Goal: Find specific page/section: Find specific page/section

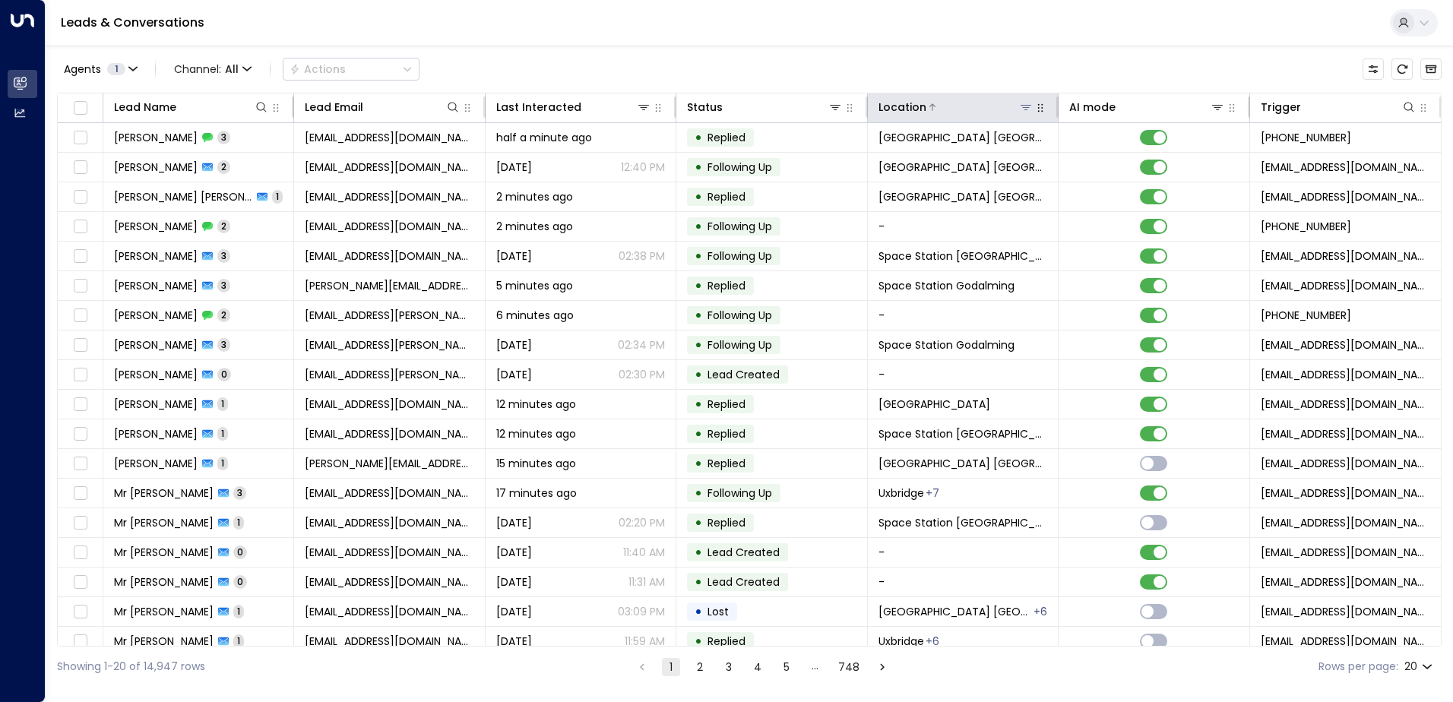
click at [1027, 109] on icon at bounding box center [1026, 107] width 12 height 12
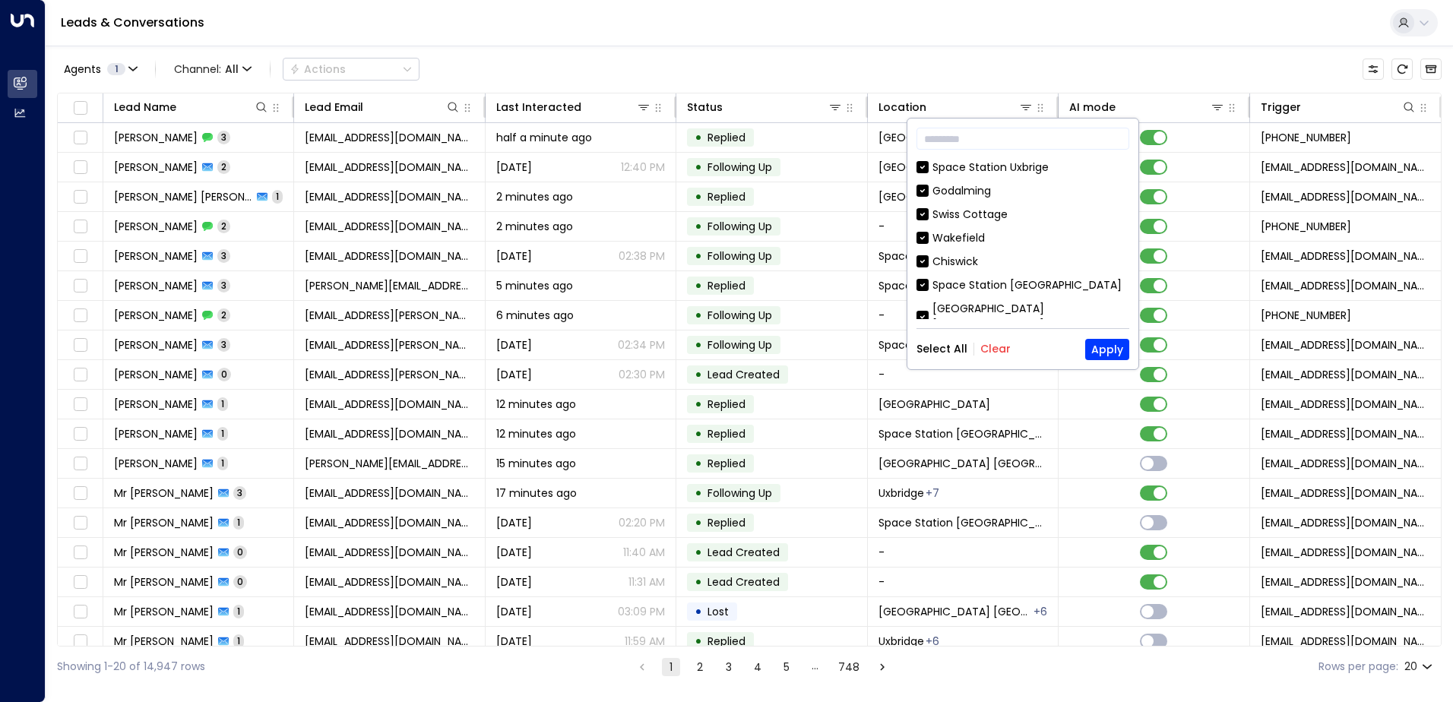
click at [1009, 356] on div "Select All Clear Apply" at bounding box center [1022, 349] width 213 height 21
click at [995, 356] on div "Select All Clear Apply" at bounding box center [1022, 349] width 213 height 21
click at [998, 347] on button "Clear" at bounding box center [995, 349] width 30 height 12
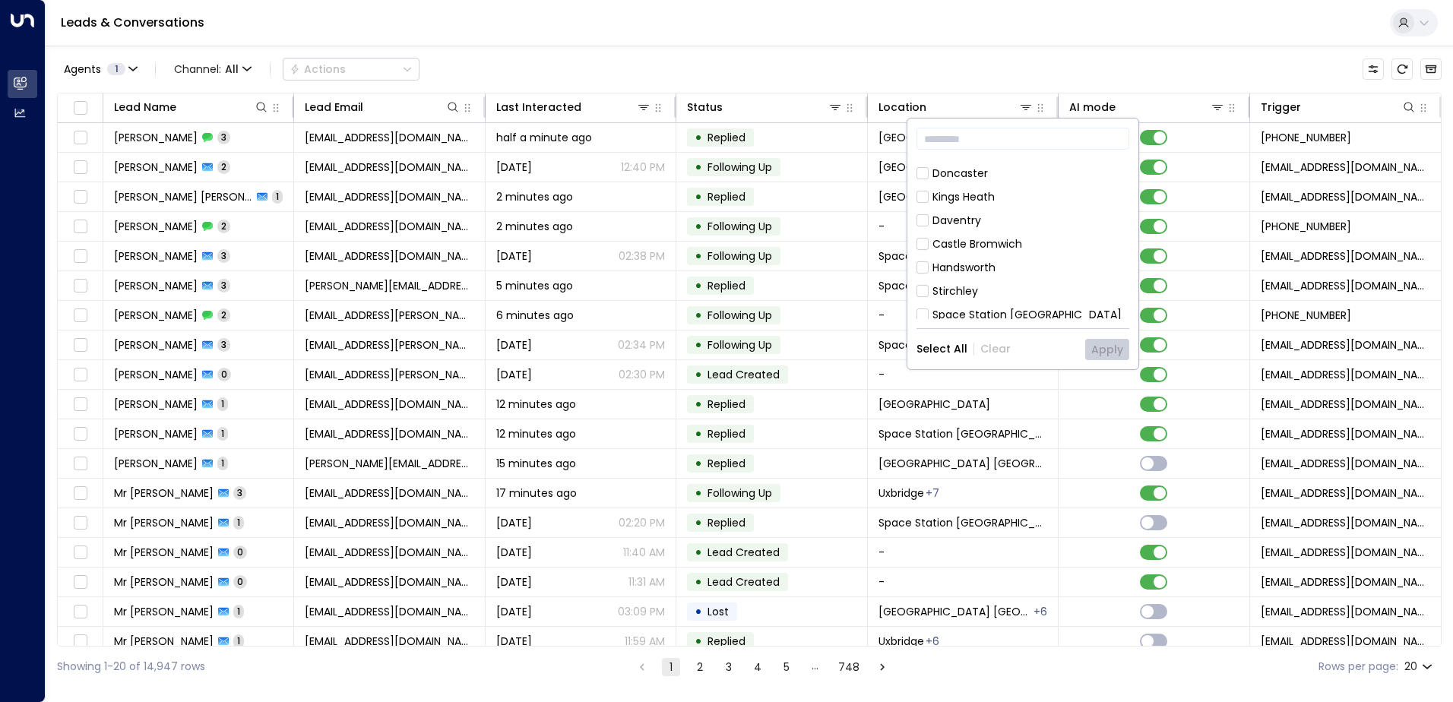
scroll to position [185, 0]
click at [1011, 265] on div "Space Station [GEOGRAPHIC_DATA]" at bounding box center [1026, 273] width 189 height 16
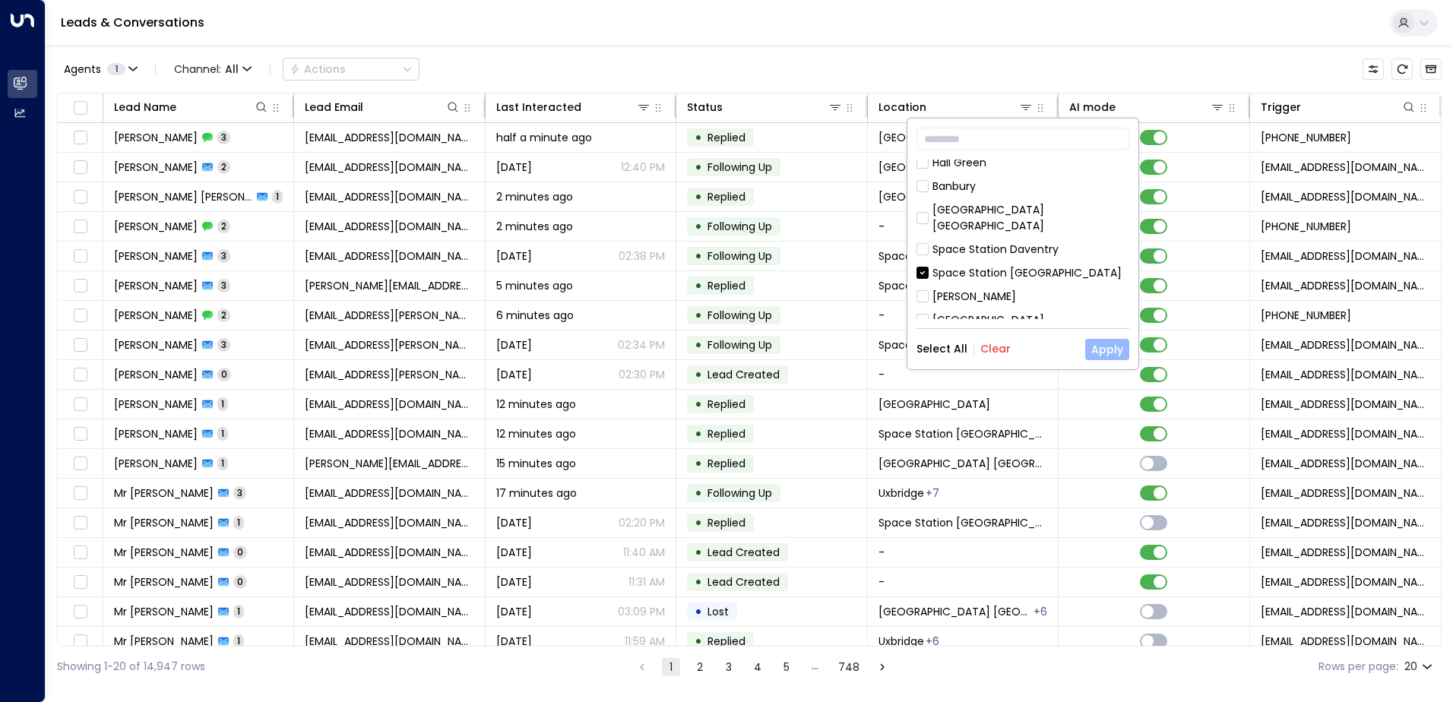
click at [1103, 348] on button "Apply" at bounding box center [1107, 349] width 44 height 21
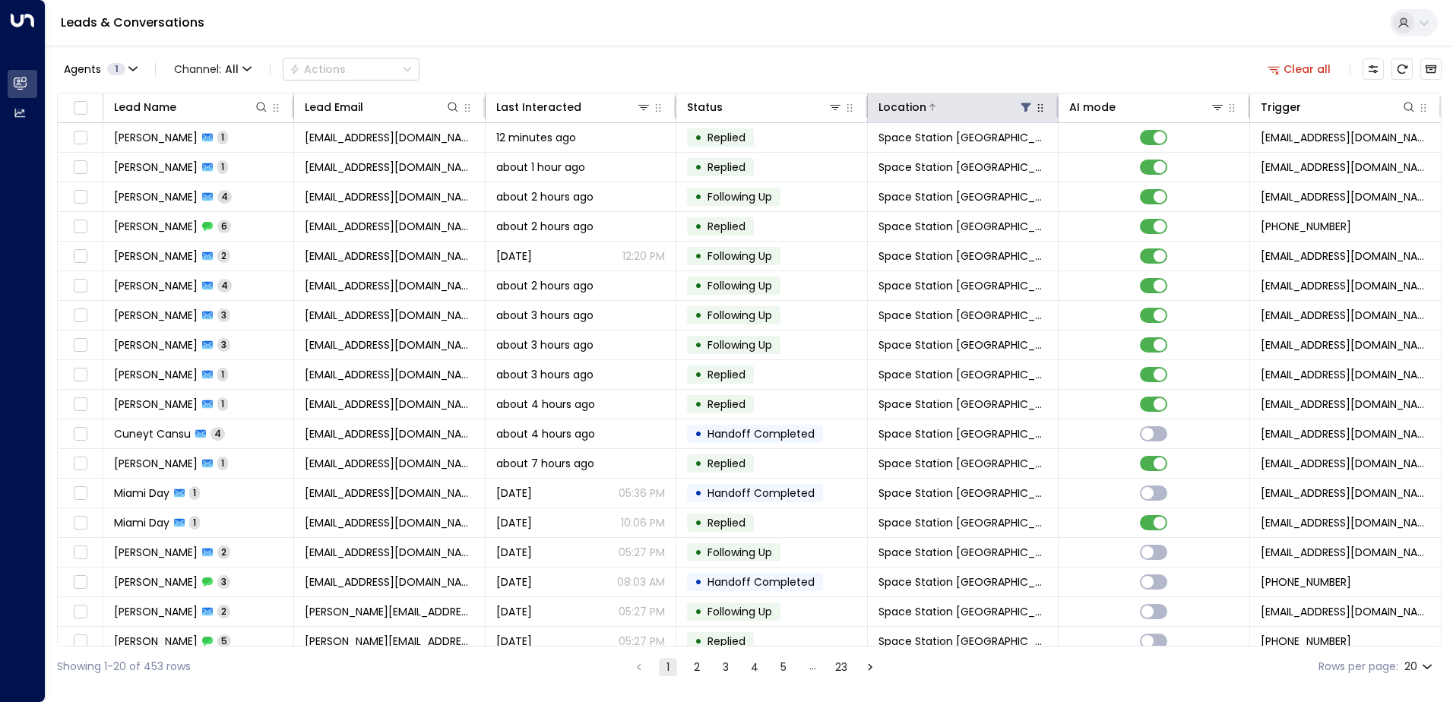
click at [1021, 104] on icon at bounding box center [1026, 107] width 10 height 9
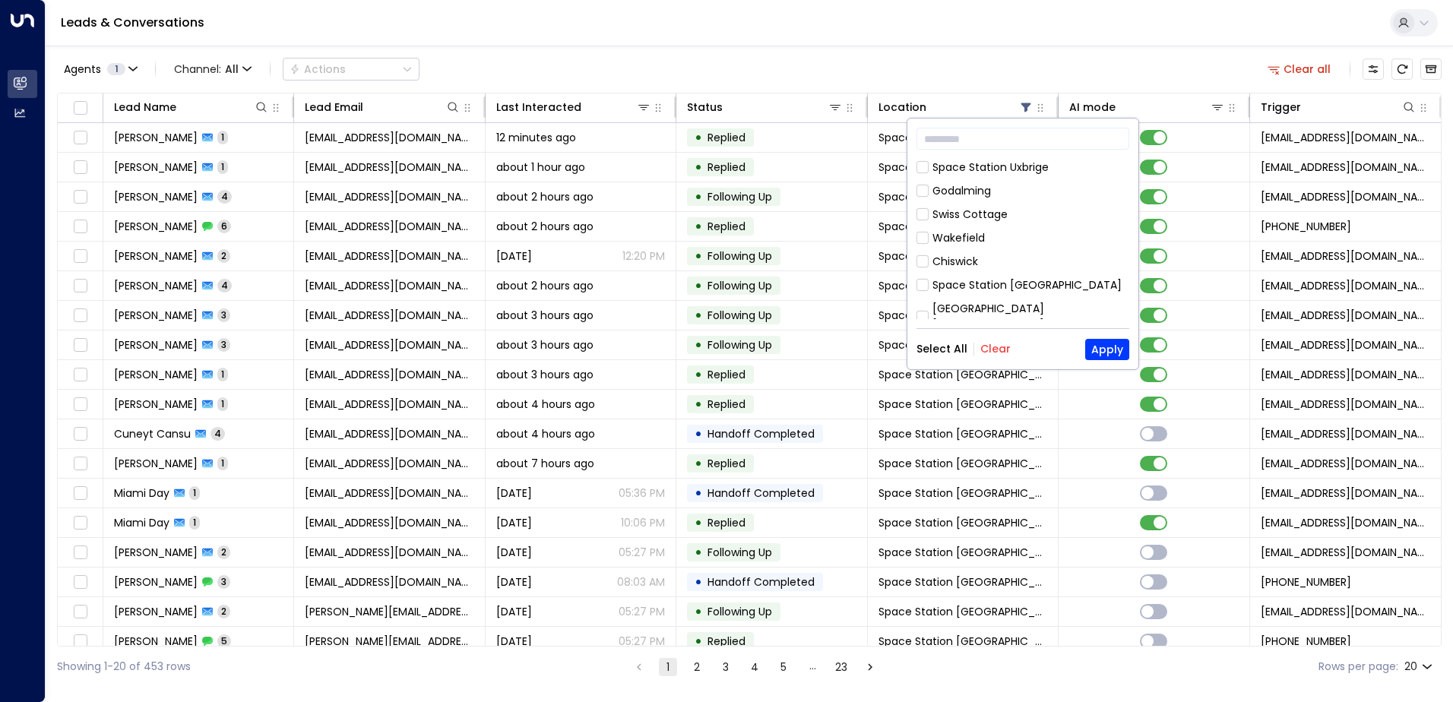
click at [999, 354] on button "Clear" at bounding box center [995, 349] width 30 height 12
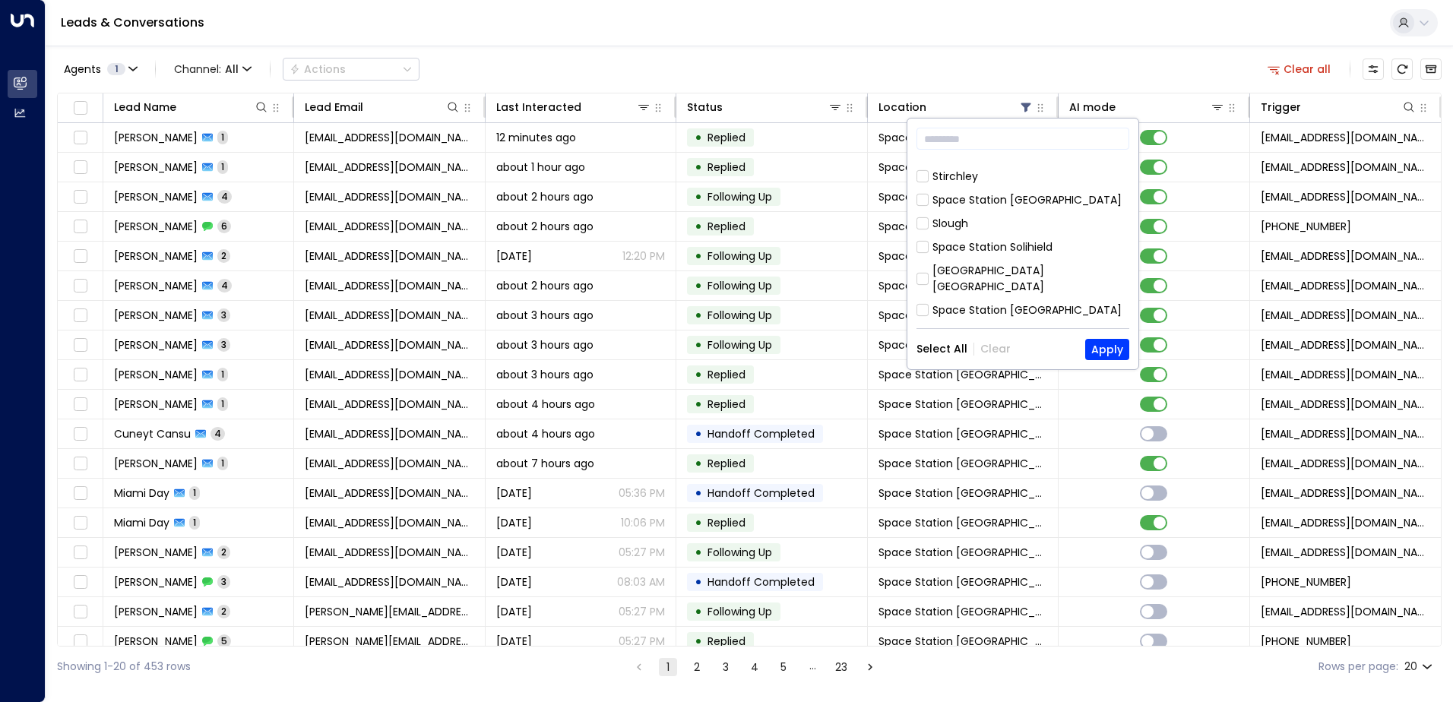
scroll to position [608, 0]
click at [1014, 369] on div "Space Station [GEOGRAPHIC_DATA]" at bounding box center [1026, 377] width 189 height 16
drag, startPoint x: 1014, startPoint y: 312, endPoint x: 1100, endPoint y: 353, distance: 95.5
click at [1100, 353] on button "Apply" at bounding box center [1107, 349] width 44 height 21
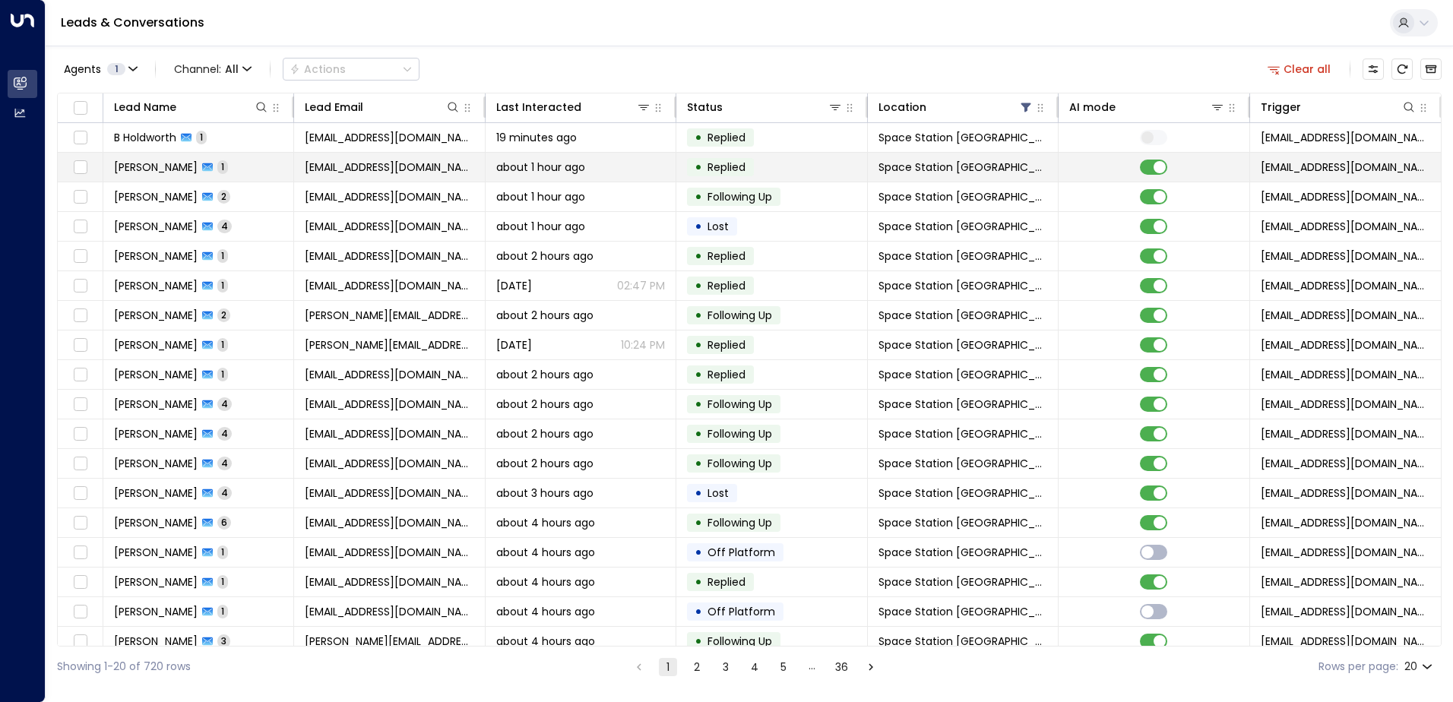
click at [1149, 159] on td at bounding box center [1154, 167] width 191 height 29
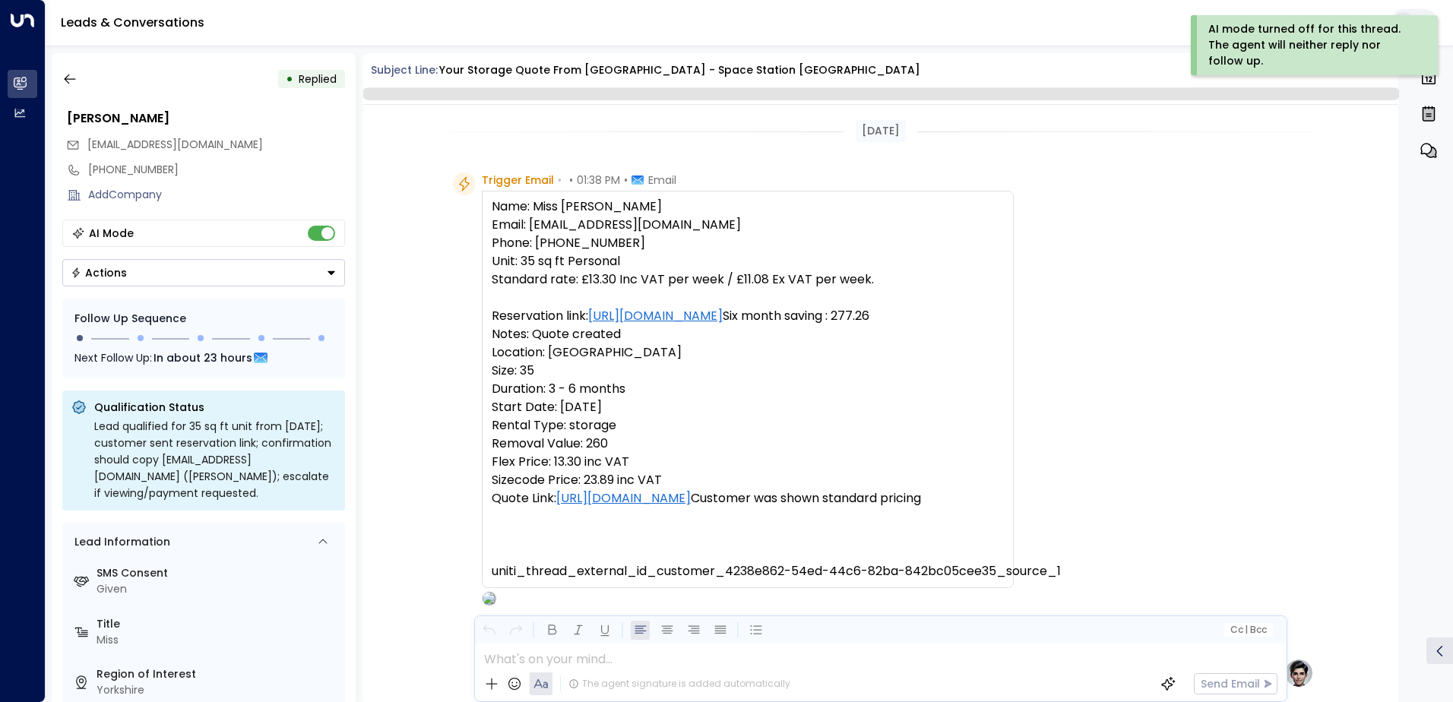
scroll to position [758, 0]
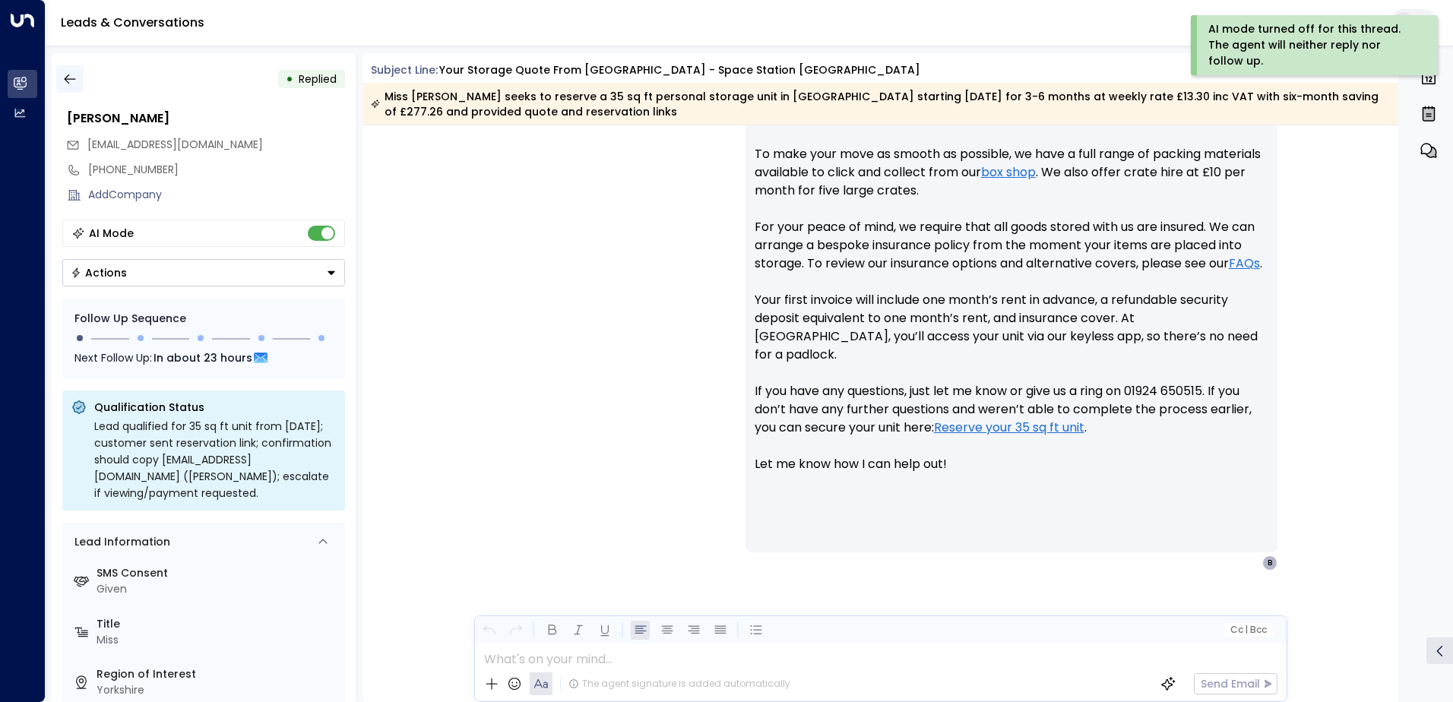
click at [68, 81] on icon "button" at bounding box center [69, 78] width 15 height 15
